Goal: Information Seeking & Learning: Find specific fact

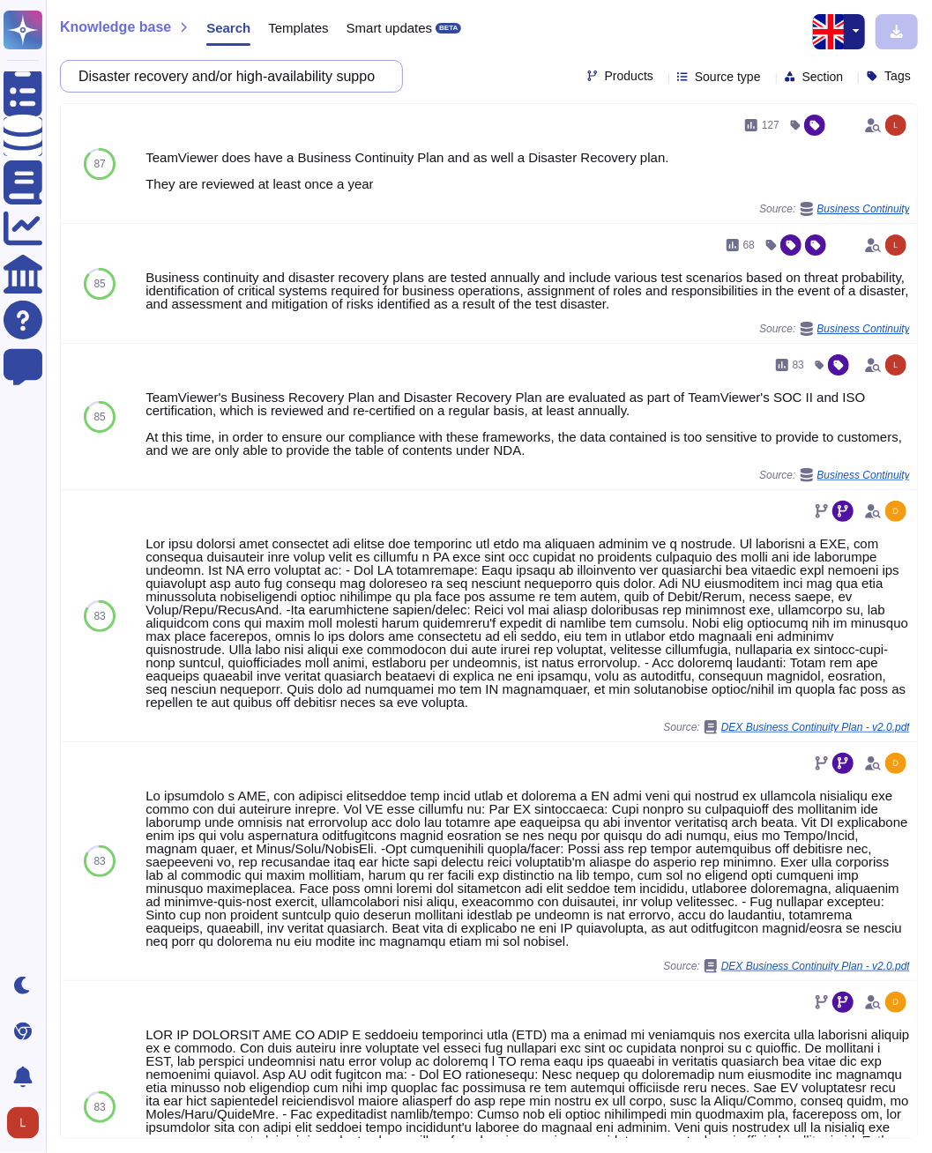
click at [190, 80] on input "Disaster recovery and/or high-availability support do you (vendor) have for dev…" at bounding box center [227, 76] width 315 height 31
paste input "Robust Post implementation (incident reporting, problem management, change mana…"
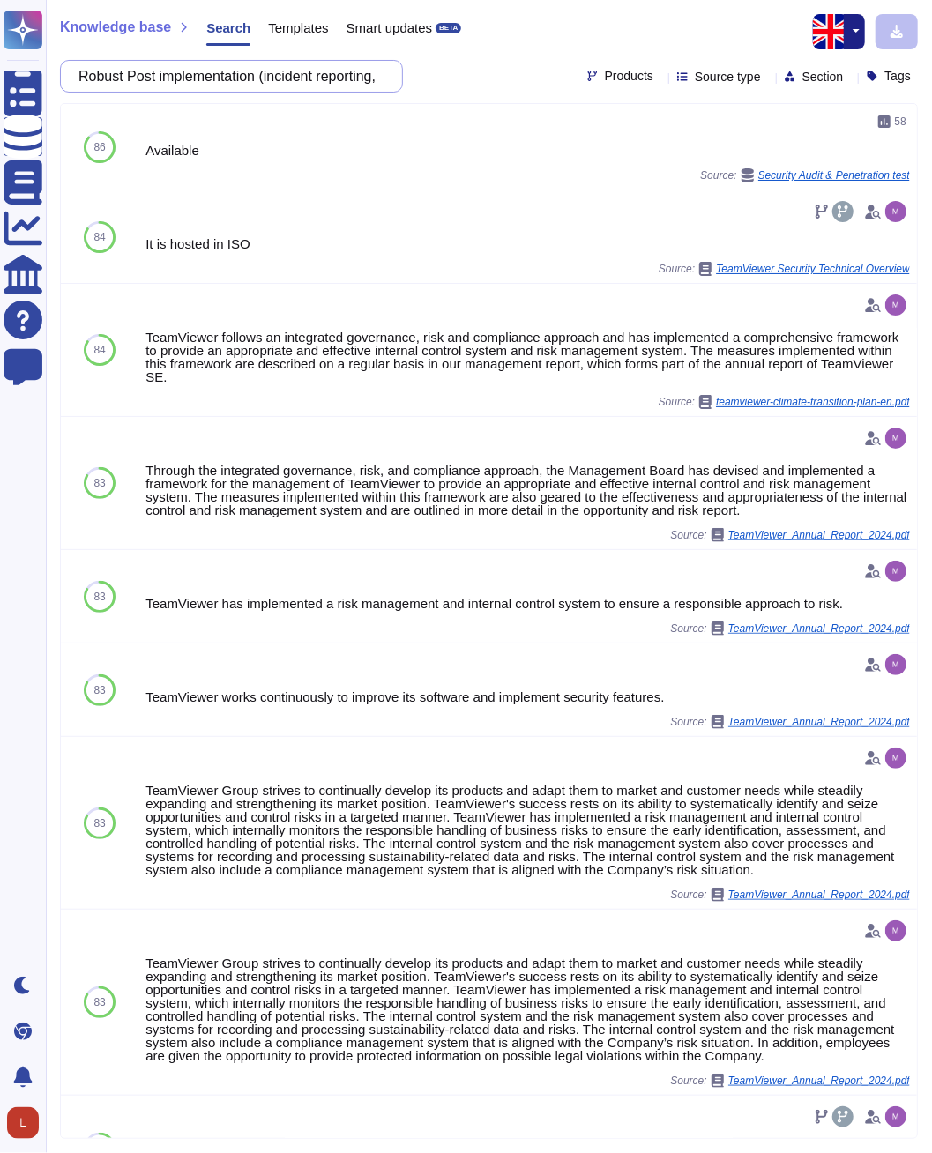
click at [206, 77] on input "Robust Post implementation (incident reporting, problem management, change mana…" at bounding box center [227, 76] width 315 height 31
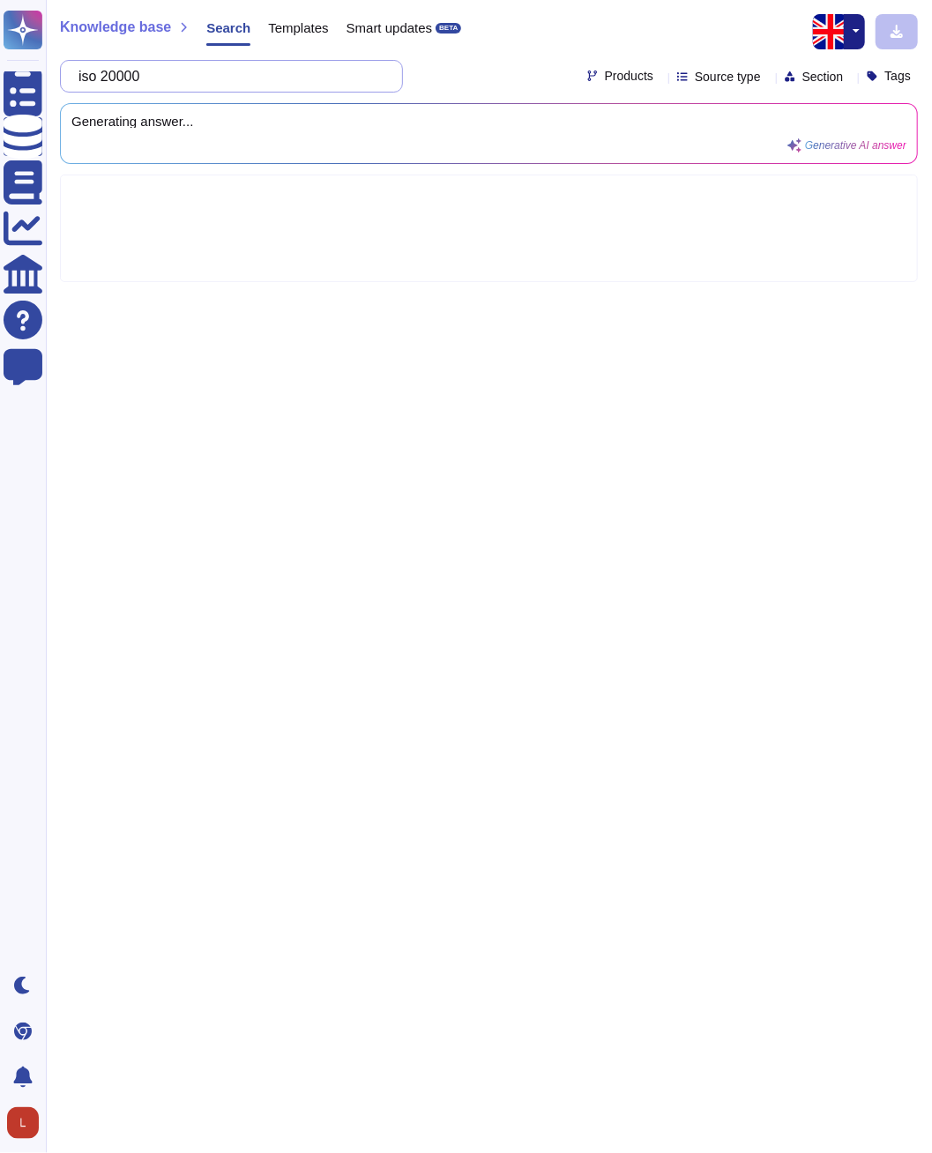
type input "iso 20000"
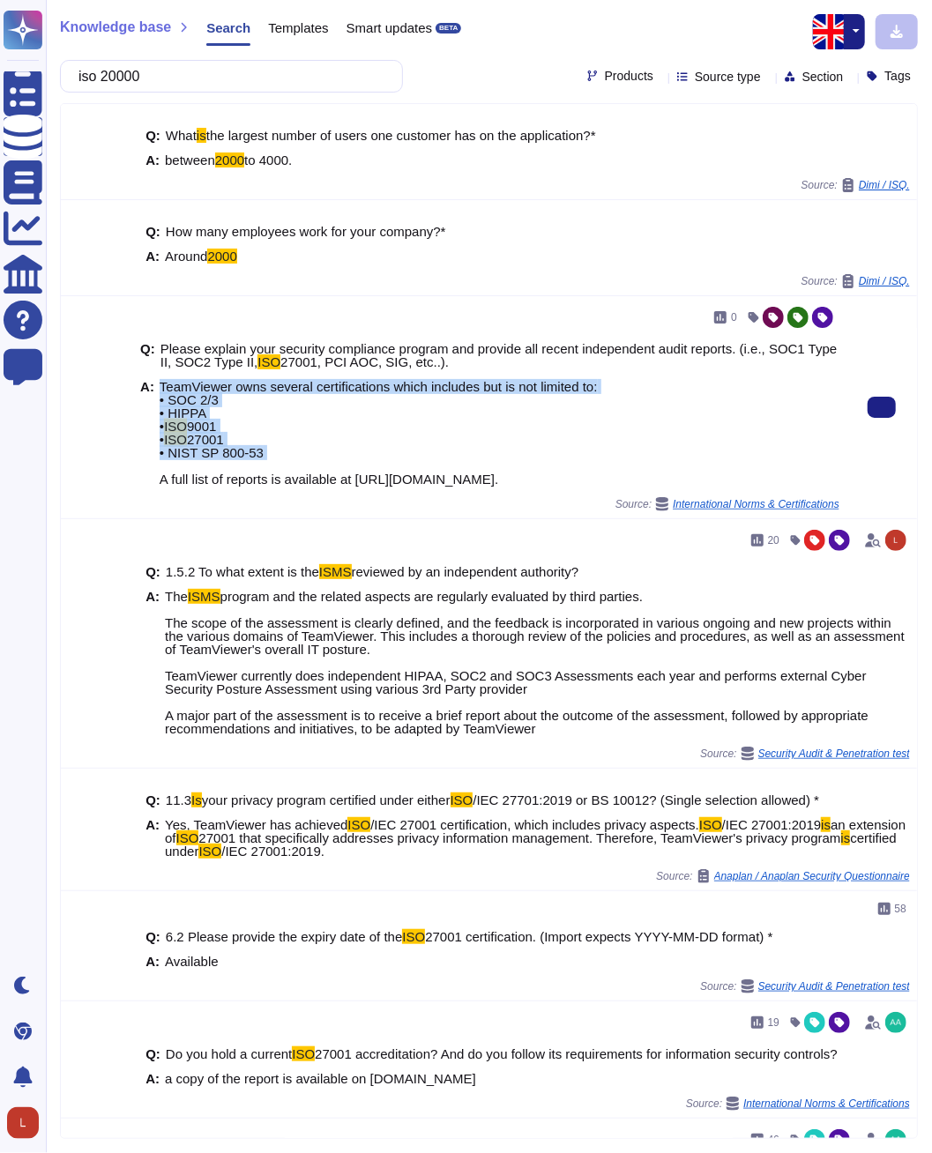
drag, startPoint x: 158, startPoint y: 384, endPoint x: 268, endPoint y: 445, distance: 125.9
click at [268, 445] on span "TeamViewer owns several certifications which includes but is not limited to: • …" at bounding box center [379, 433] width 438 height 106
copy span "TeamViewer owns several certifications which includes but is not limited to: • …"
drag, startPoint x: 581, startPoint y: 480, endPoint x: 159, endPoint y: 386, distance: 432.6
click at [160, 386] on span "TeamViewer owns several certifications which includes but is not limited to: • …" at bounding box center [379, 433] width 438 height 106
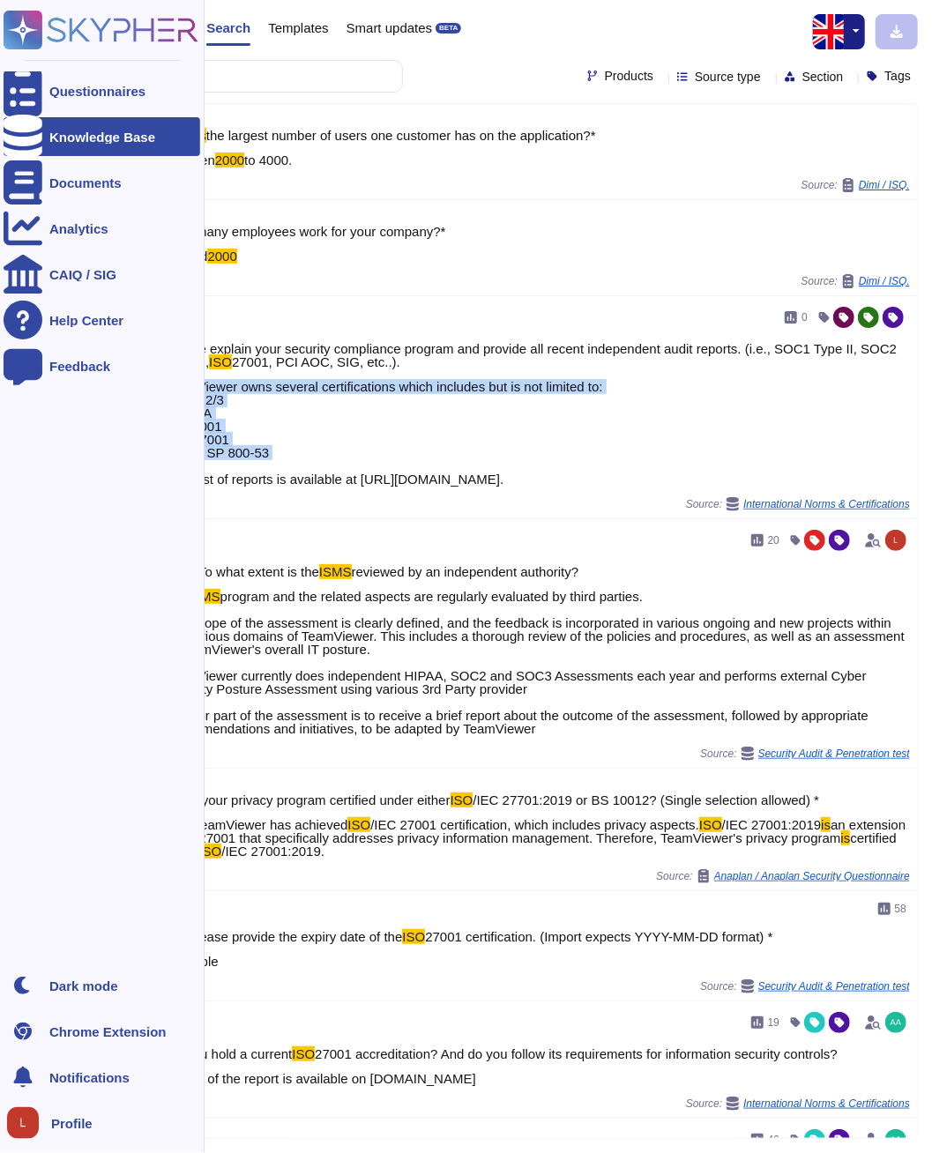
copy span "TeamViewer owns several certifications which includes but is not limited to: • …"
